Goal: Transaction & Acquisition: Purchase product/service

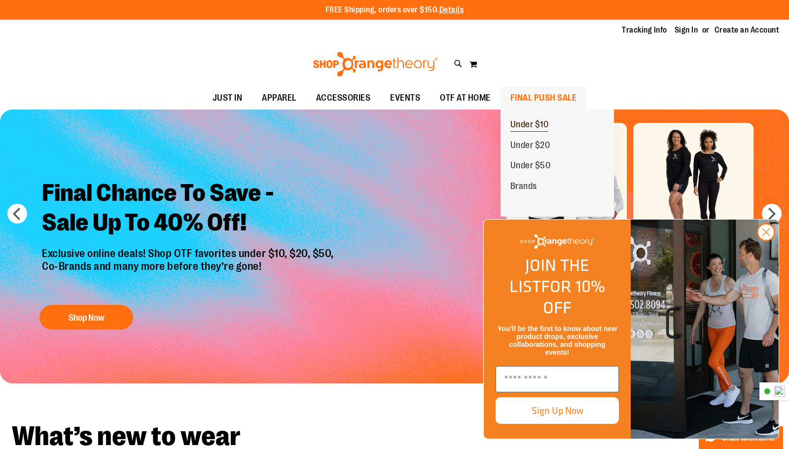
click at [532, 127] on span "Under $10" at bounding box center [530, 125] width 38 height 12
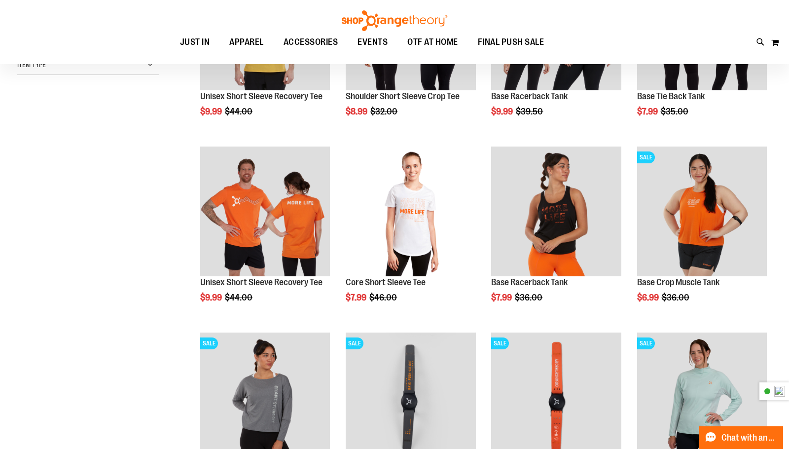
scroll to position [246, 0]
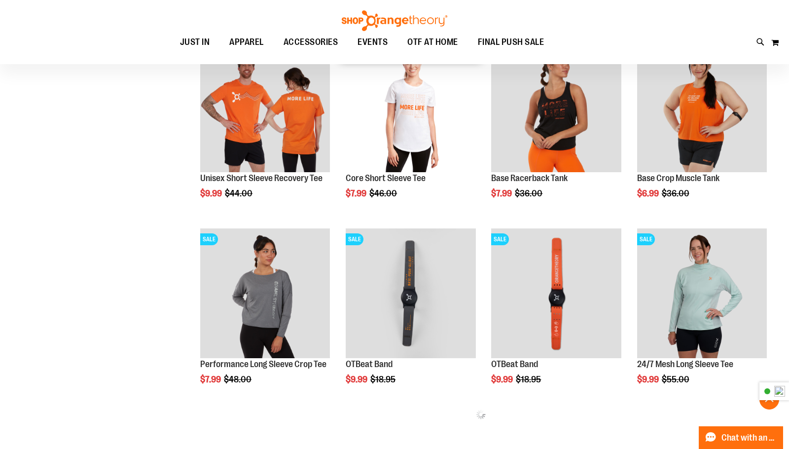
scroll to position [394, 0]
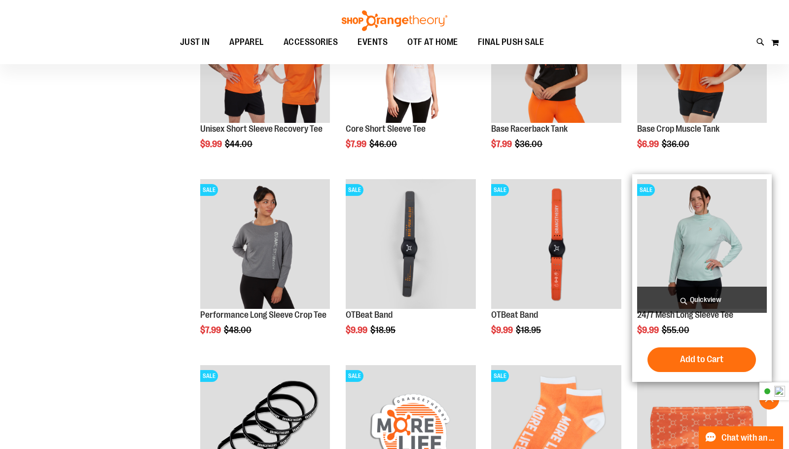
click at [722, 259] on img "product" at bounding box center [702, 244] width 130 height 130
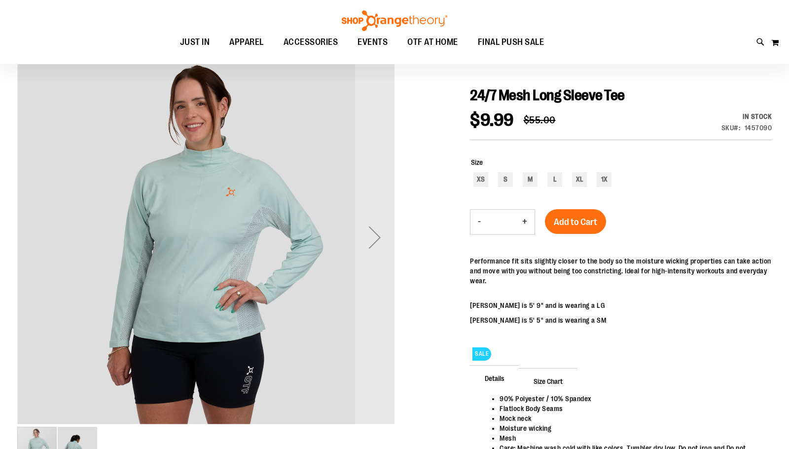
scroll to position [98, 0]
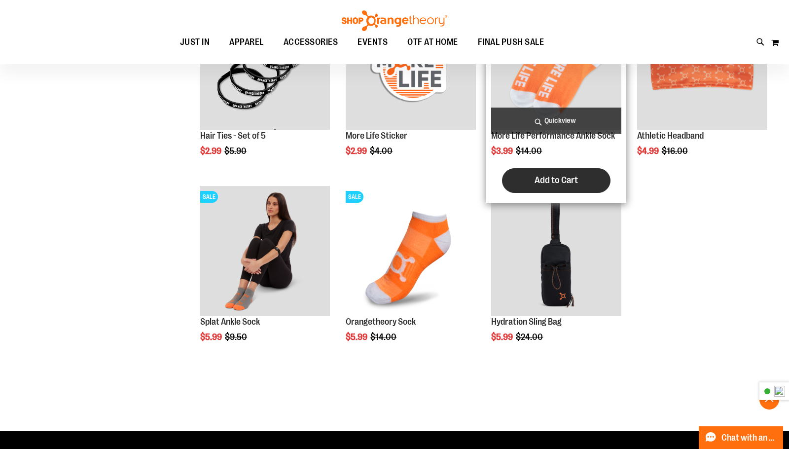
scroll to position [854, 0]
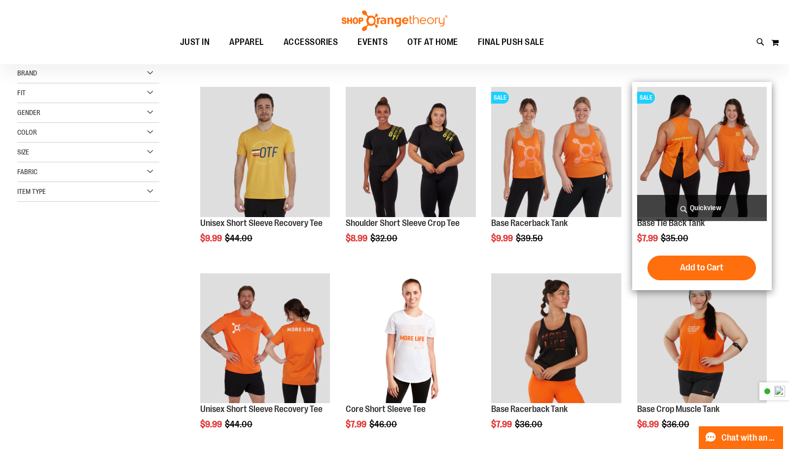
scroll to position [15, 0]
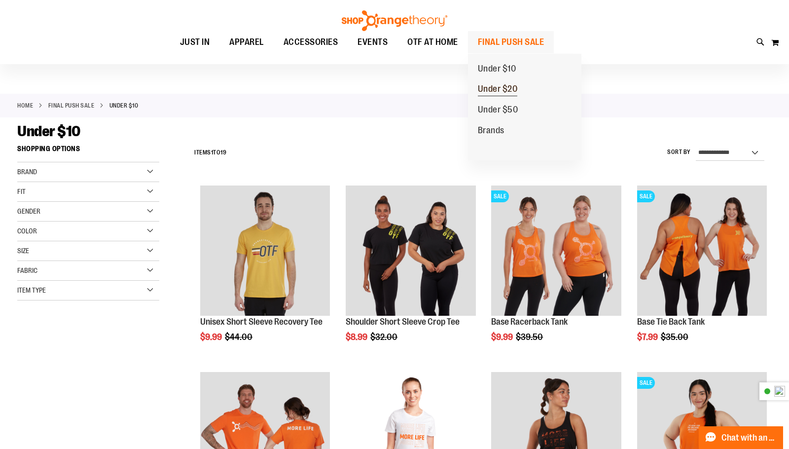
click at [498, 87] on span "Under $20" at bounding box center [498, 90] width 40 height 12
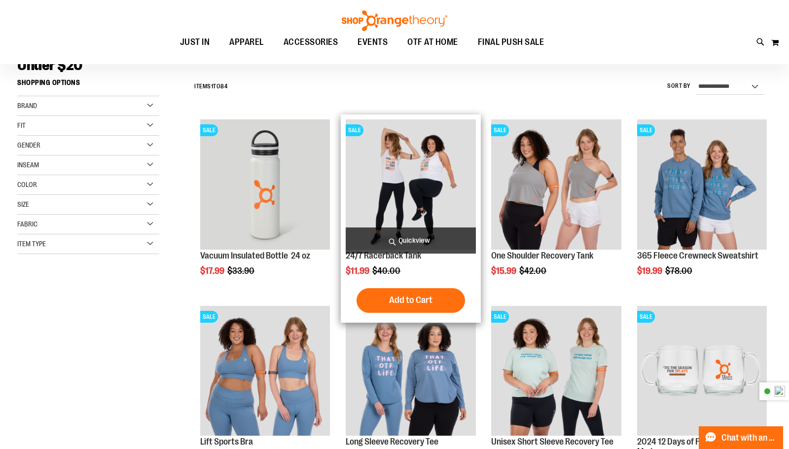
scroll to position [98, 0]
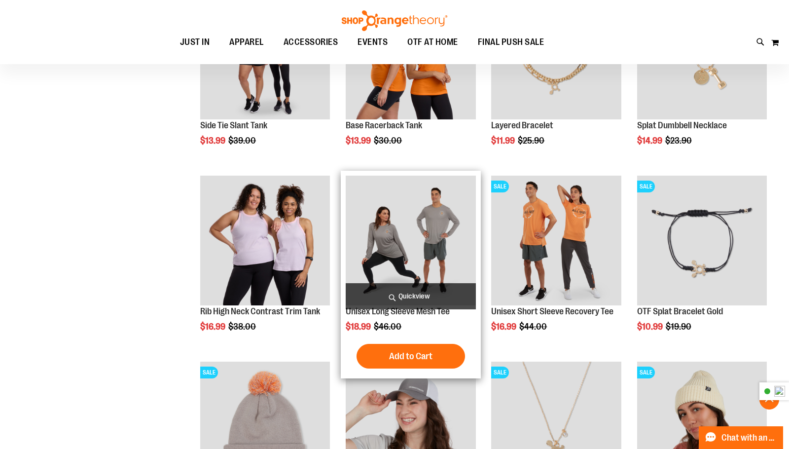
scroll to position [770, 0]
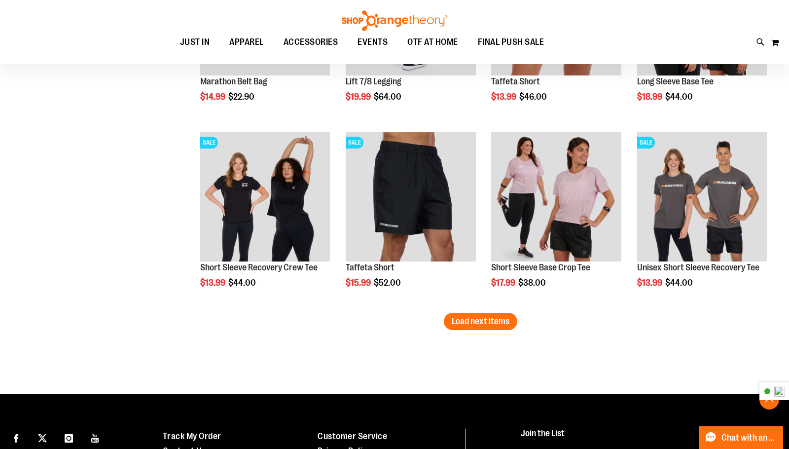
scroll to position [1575, 0]
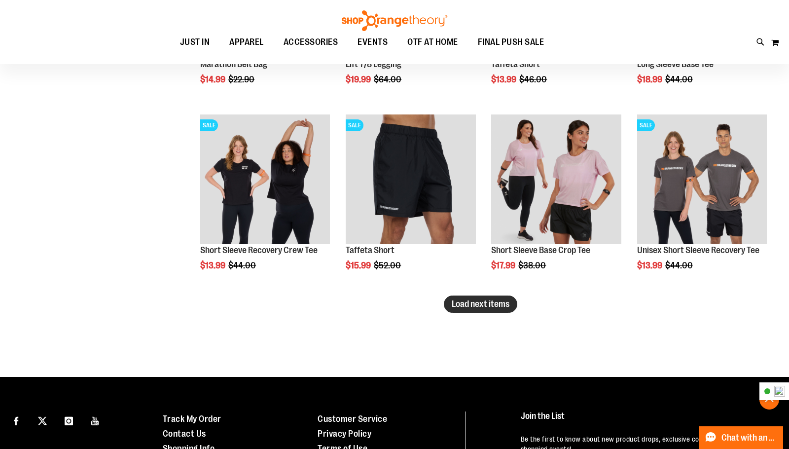
click at [487, 308] on span "Load next items" at bounding box center [481, 304] width 58 height 10
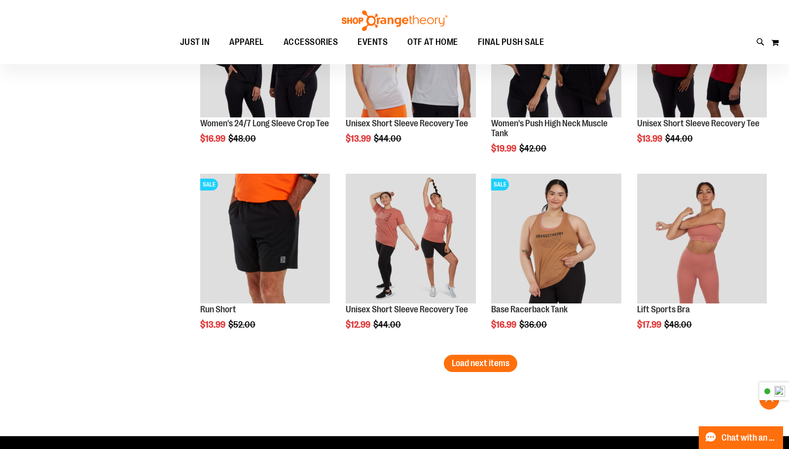
scroll to position [2167, 0]
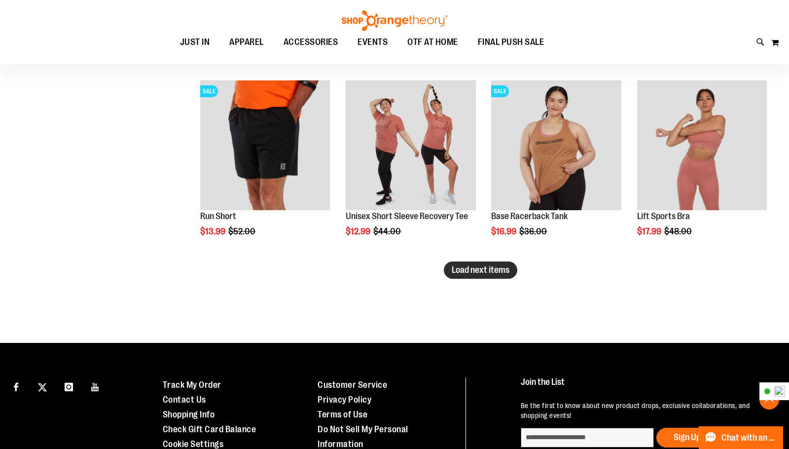
click at [489, 276] on button "Load next items" at bounding box center [480, 269] width 73 height 17
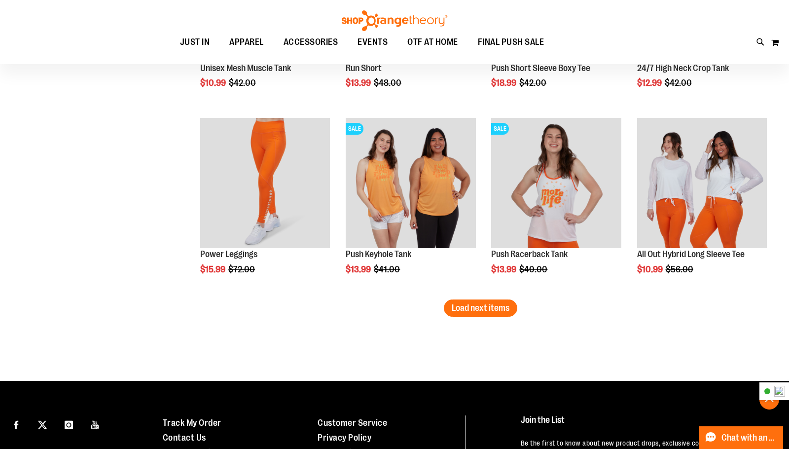
scroll to position [2709, 0]
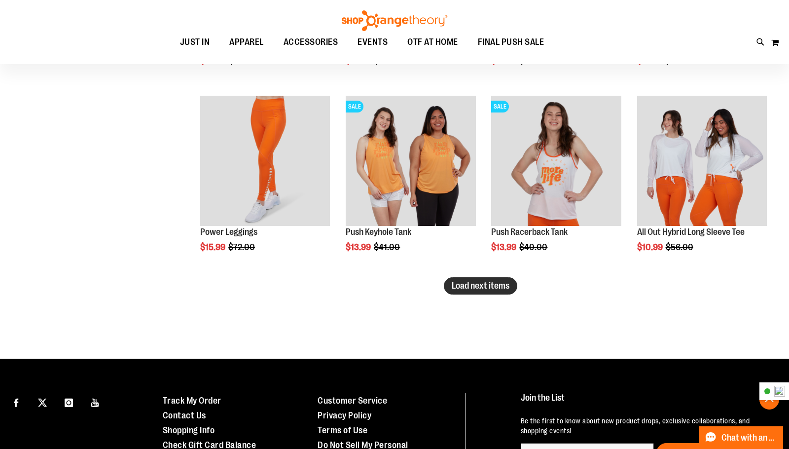
click at [469, 288] on span "Load next items" at bounding box center [481, 286] width 58 height 10
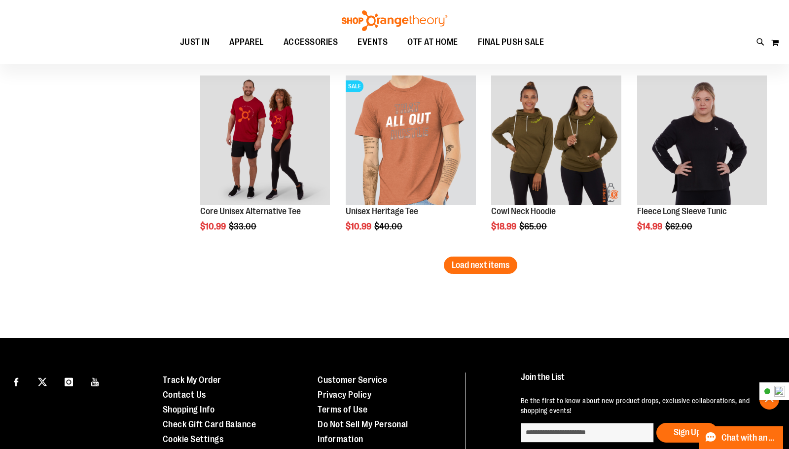
scroll to position [3301, 0]
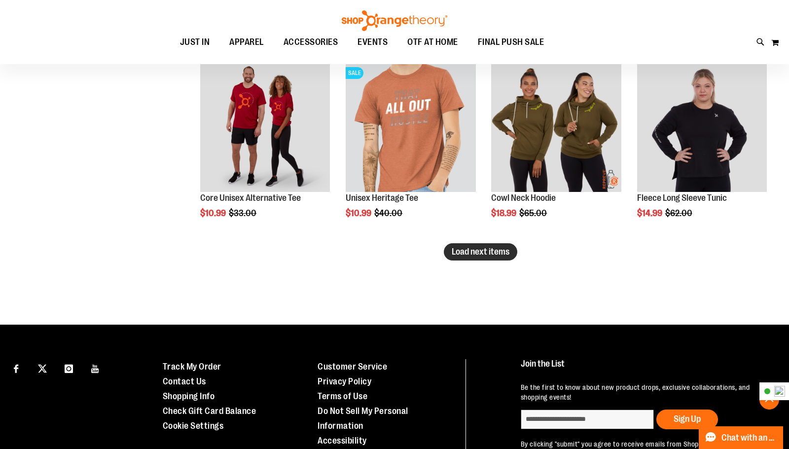
click at [492, 253] on span "Load next items" at bounding box center [481, 252] width 58 height 10
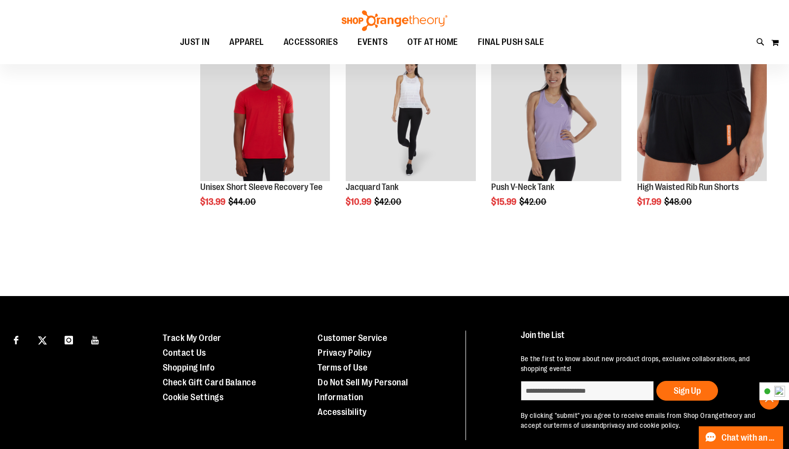
scroll to position [3893, 0]
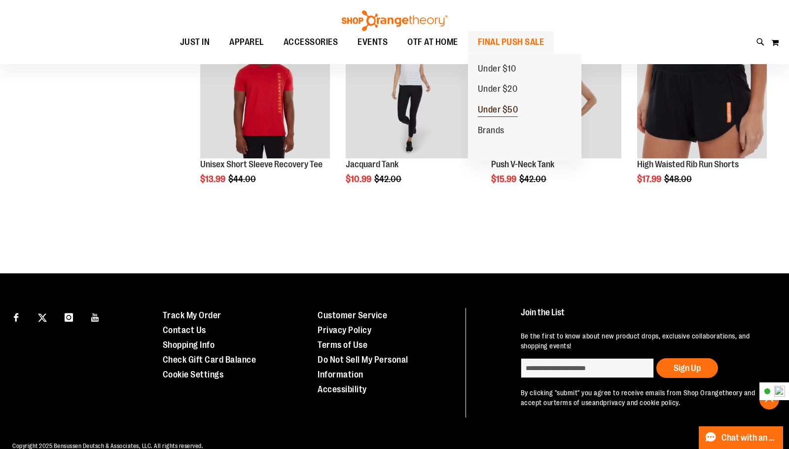
click at [515, 110] on span "Under $50" at bounding box center [498, 111] width 40 height 12
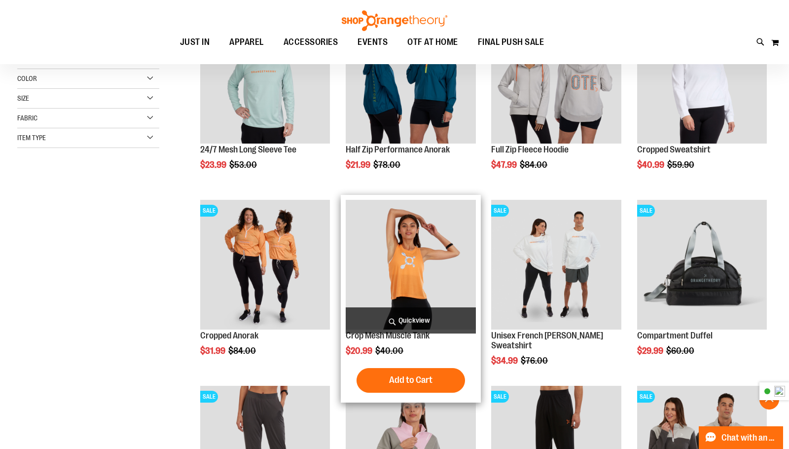
scroll to position [246, 0]
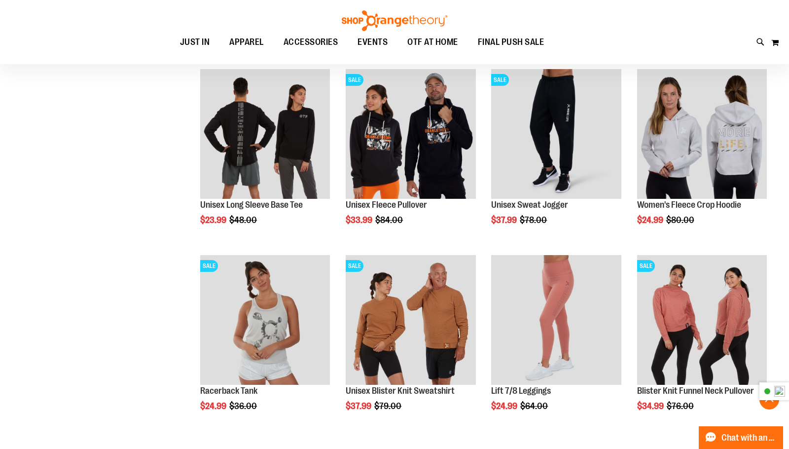
scroll to position [739, 0]
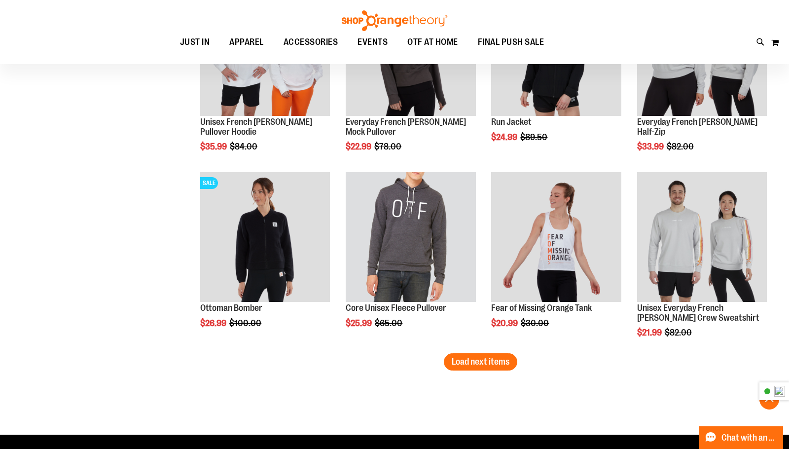
scroll to position [1529, 0]
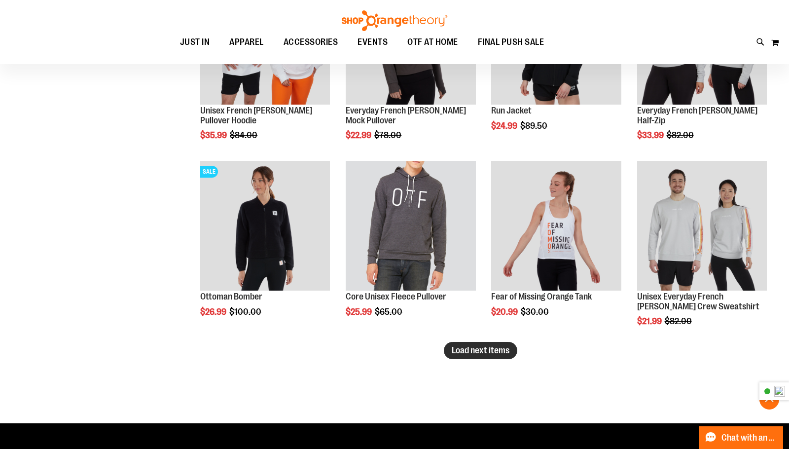
click at [488, 351] on span "Load next items" at bounding box center [481, 350] width 58 height 10
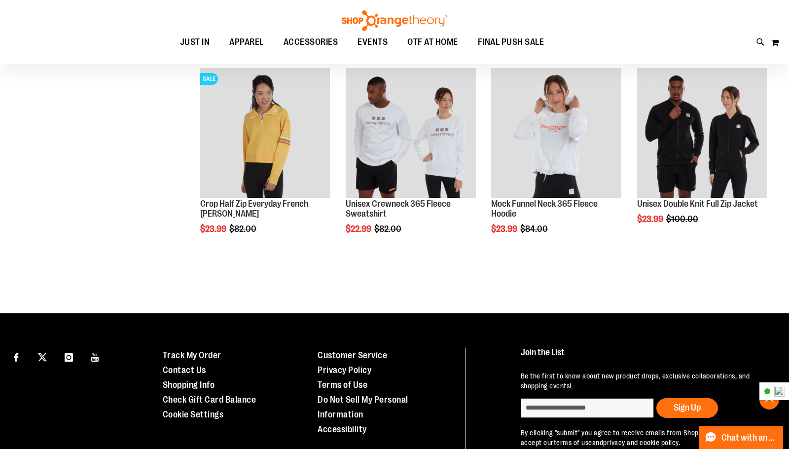
scroll to position [1824, 0]
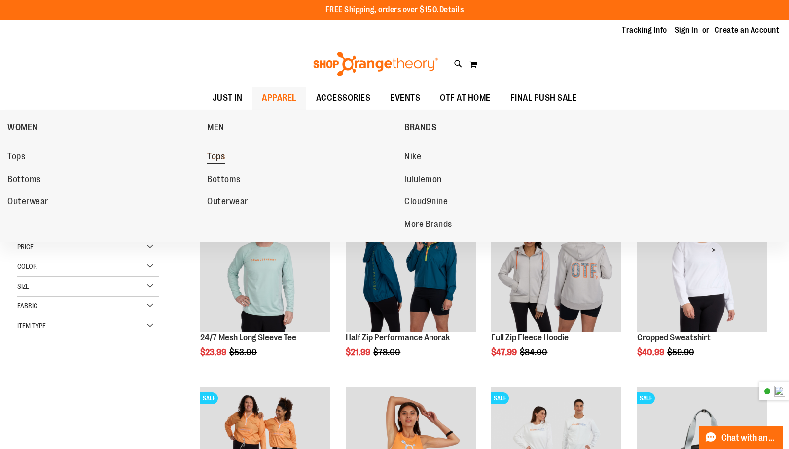
click at [221, 158] on span "Tops" at bounding box center [216, 157] width 18 height 12
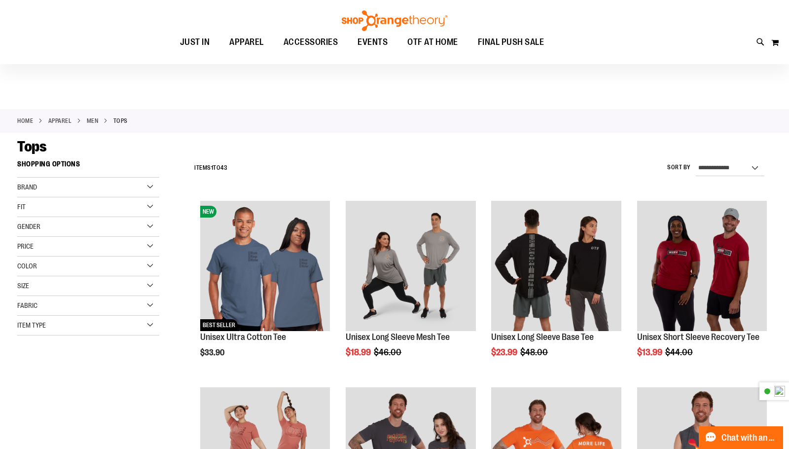
scroll to position [98, 0]
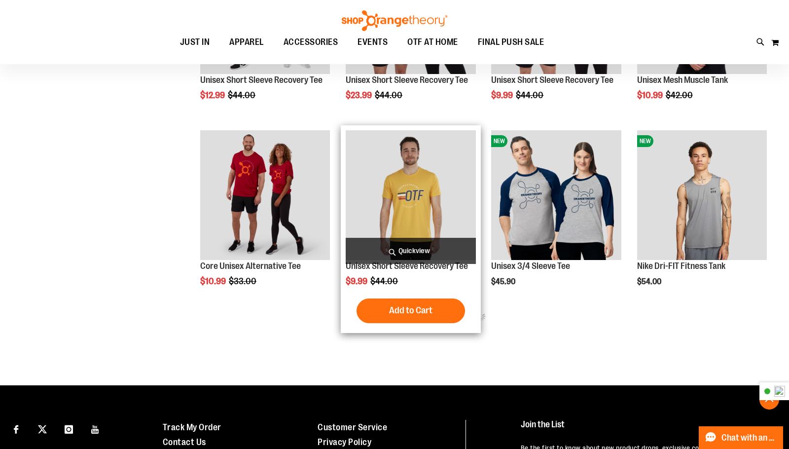
scroll to position [443, 0]
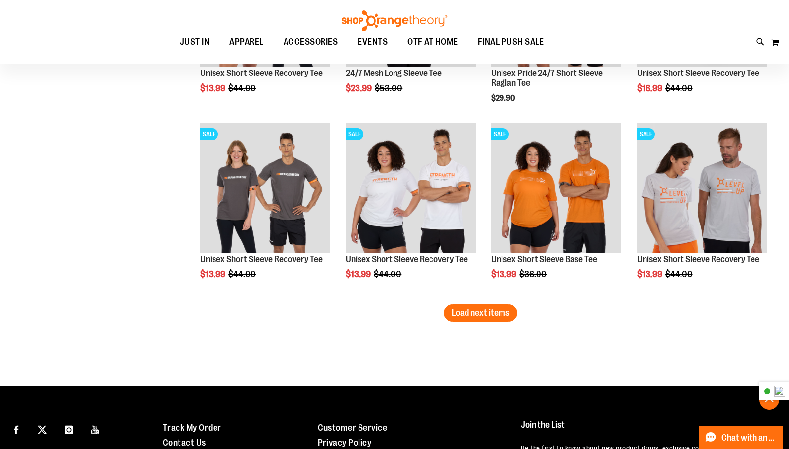
scroll to position [1575, 0]
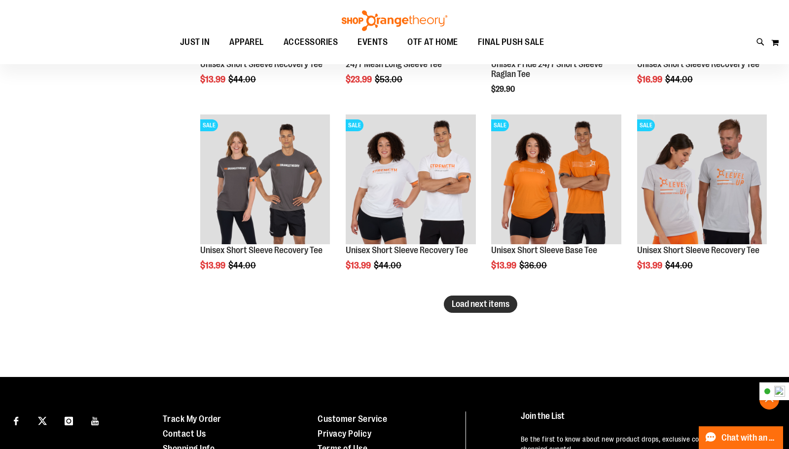
click at [474, 307] on span "Load next items" at bounding box center [481, 304] width 58 height 10
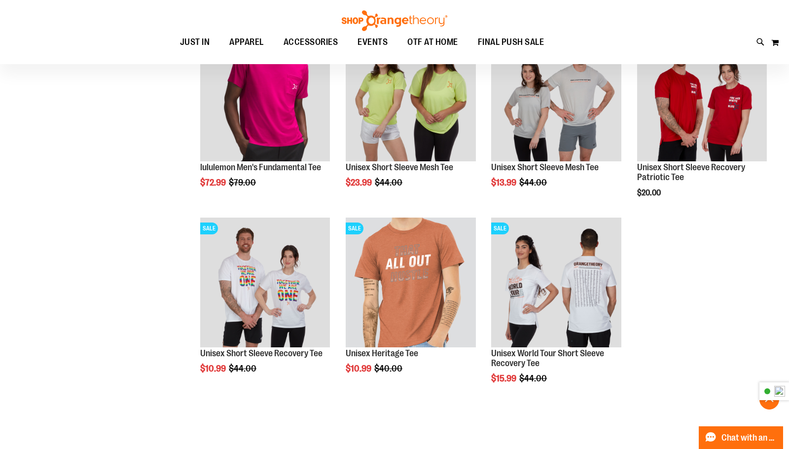
scroll to position [1920, 0]
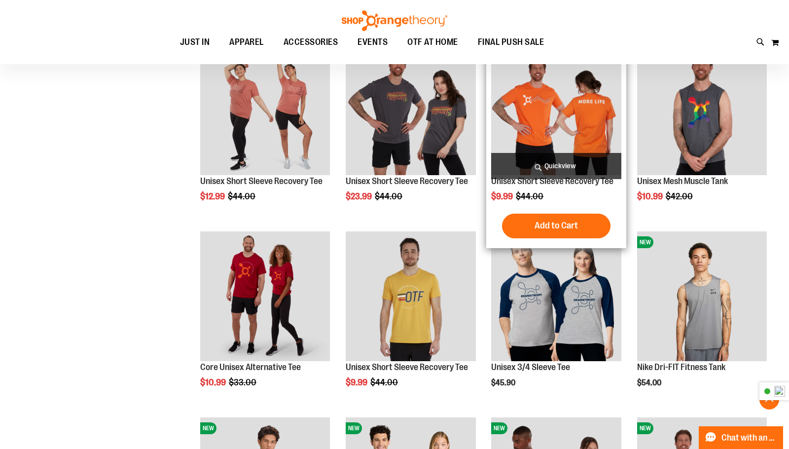
scroll to position [213, 0]
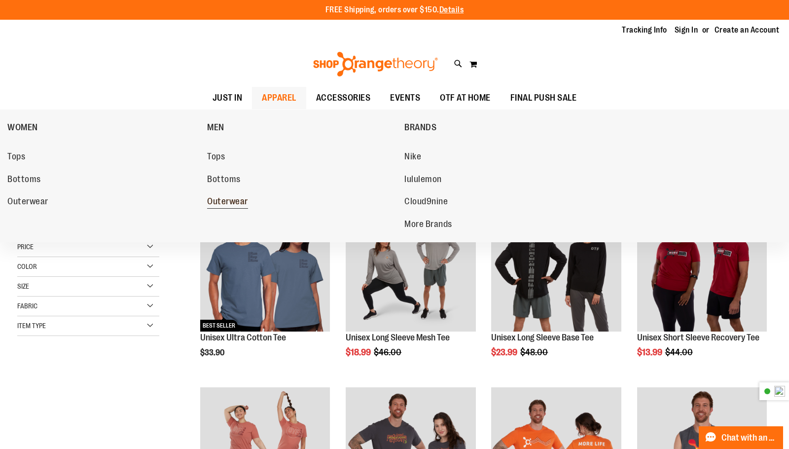
click at [230, 203] on span "Outerwear" at bounding box center [227, 202] width 41 height 12
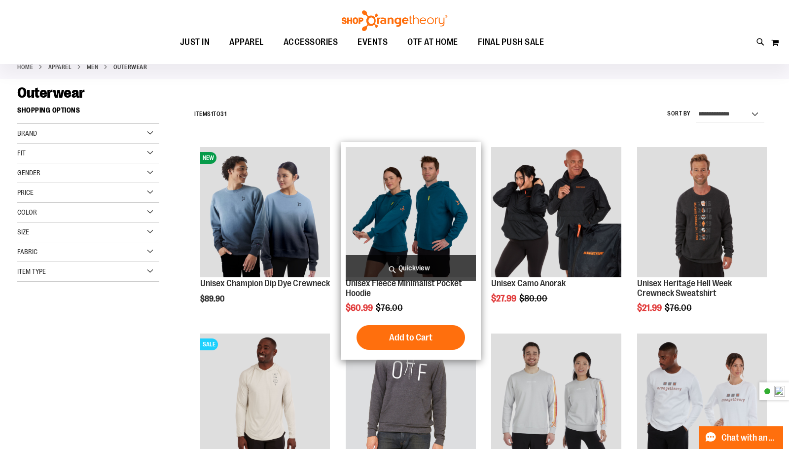
scroll to position [147, 0]
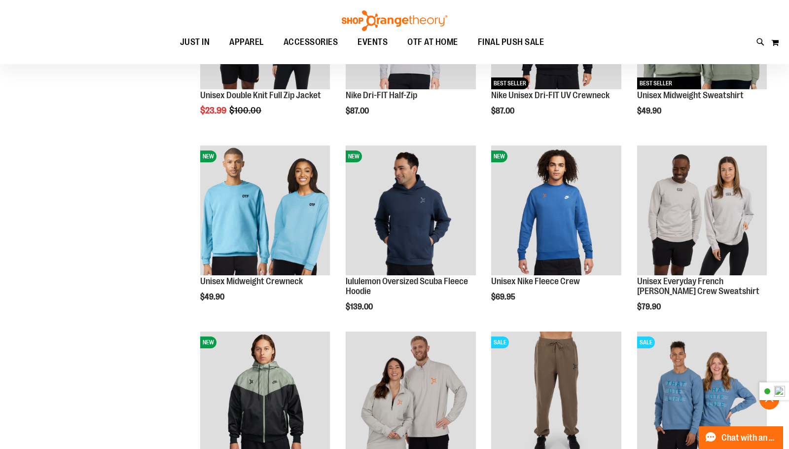
scroll to position [641, 0]
